Goal: Information Seeking & Learning: Learn about a topic

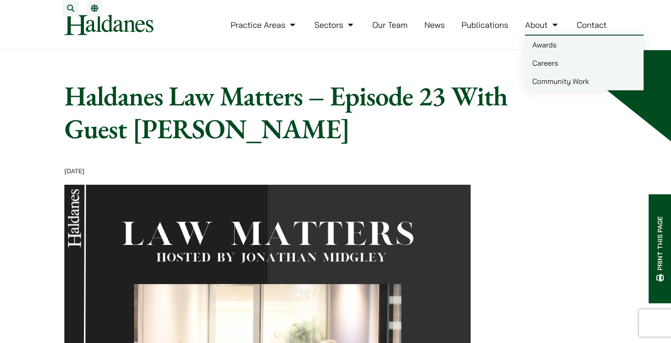
click at [547, 68] on link "Careers" at bounding box center [584, 63] width 119 height 18
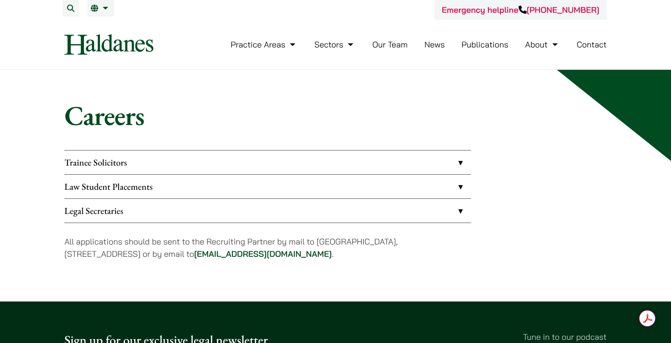
click at [454, 166] on link "Trainee Solicitors" at bounding box center [267, 163] width 407 height 24
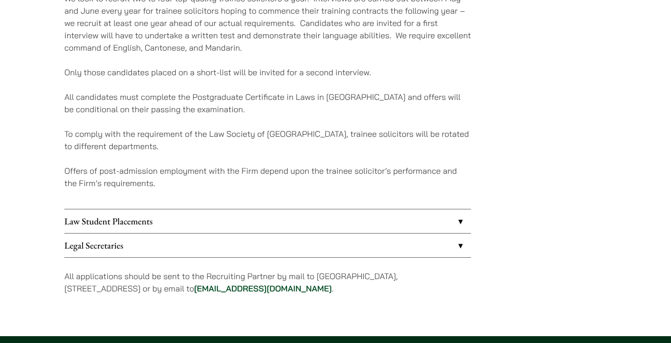
scroll to position [190, 0]
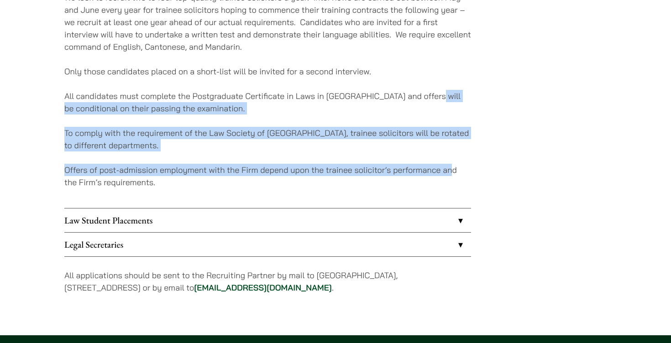
drag, startPoint x: 452, startPoint y: 176, endPoint x: 455, endPoint y: 93, distance: 82.7
click at [455, 93] on div "We look to recruit two to four top-quality trainee solicitors a year. Interview…" at bounding box center [267, 96] width 407 height 224
click at [455, 93] on p "All candidates must complete the Postgraduate Certificate in Laws in [GEOGRAPHI…" at bounding box center [267, 102] width 407 height 25
drag, startPoint x: 455, startPoint y: 93, endPoint x: 450, endPoint y: 182, distance: 88.7
click at [450, 182] on div "We look to recruit two to four top-quality trainee solicitors a year. Interview…" at bounding box center [267, 96] width 407 height 224
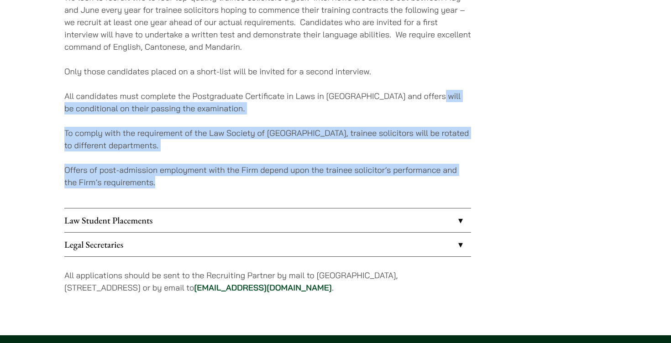
click at [450, 182] on p "Offers of post-admission employment with the Firm depend upon the trainee solic…" at bounding box center [267, 176] width 407 height 25
